Goal: Browse casually

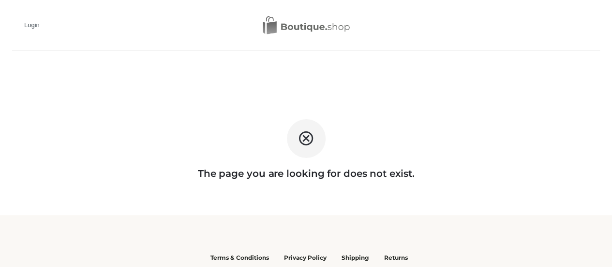
click at [295, 27] on img at bounding box center [306, 25] width 87 height 19
